Goal: Go to known website: Go to known website

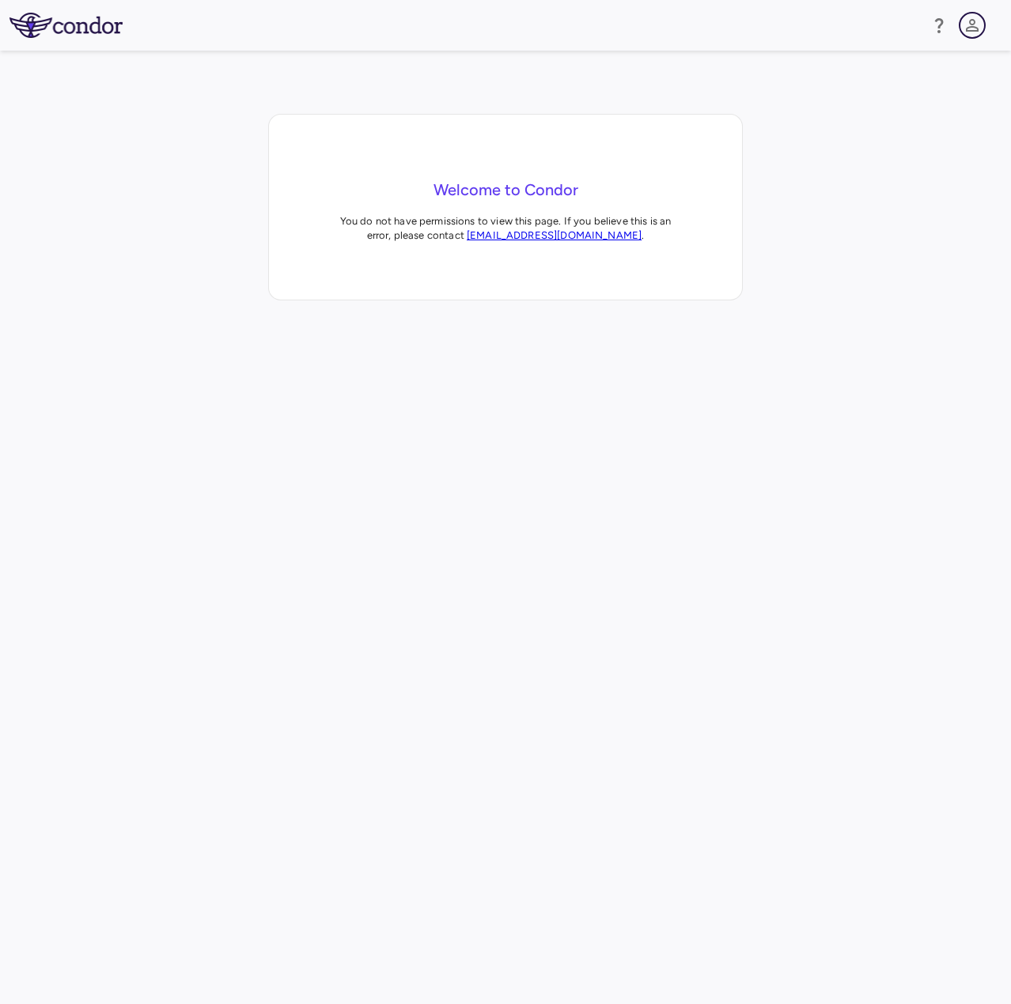
click at [966, 27] on icon "button" at bounding box center [972, 25] width 19 height 19
click at [88, 29] on div at bounding box center [505, 502] width 1011 height 1004
click at [88, 29] on img at bounding box center [65, 25] width 113 height 25
